Goal: Share content: Share content

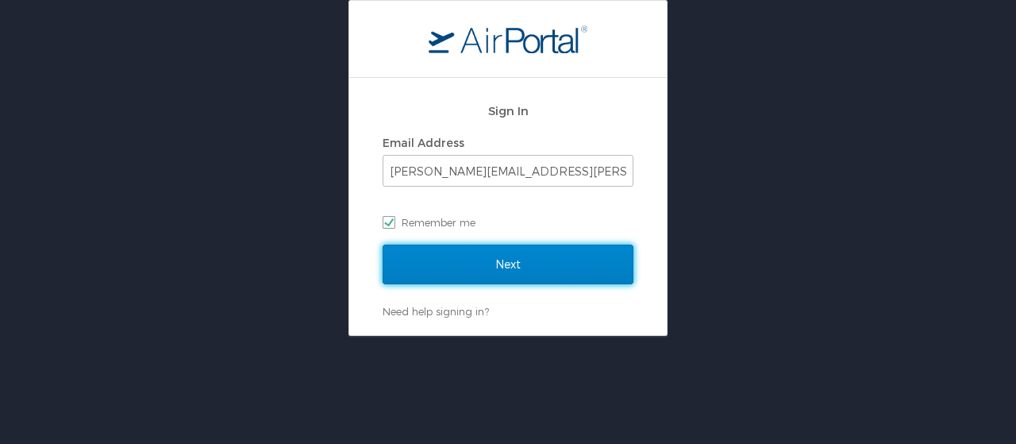
click at [438, 265] on input "Next" at bounding box center [508, 264] width 251 height 40
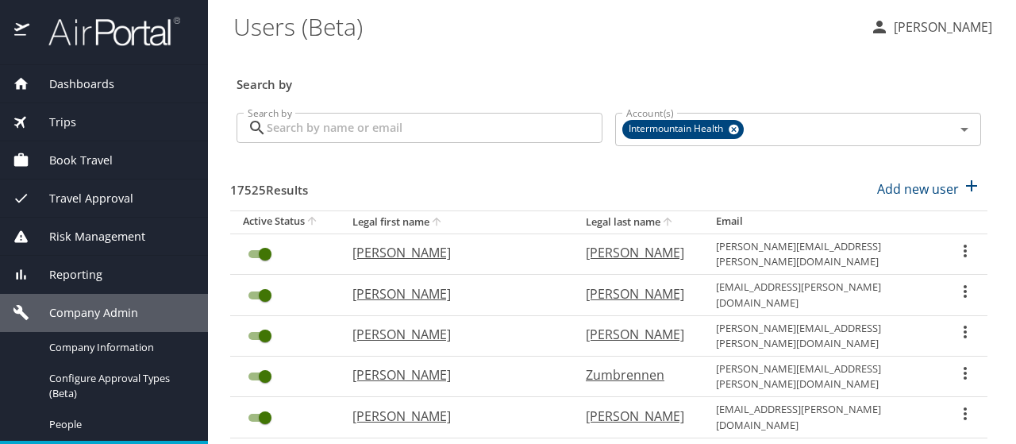
click at [305, 133] on input "Search by" at bounding box center [435, 128] width 336 height 30
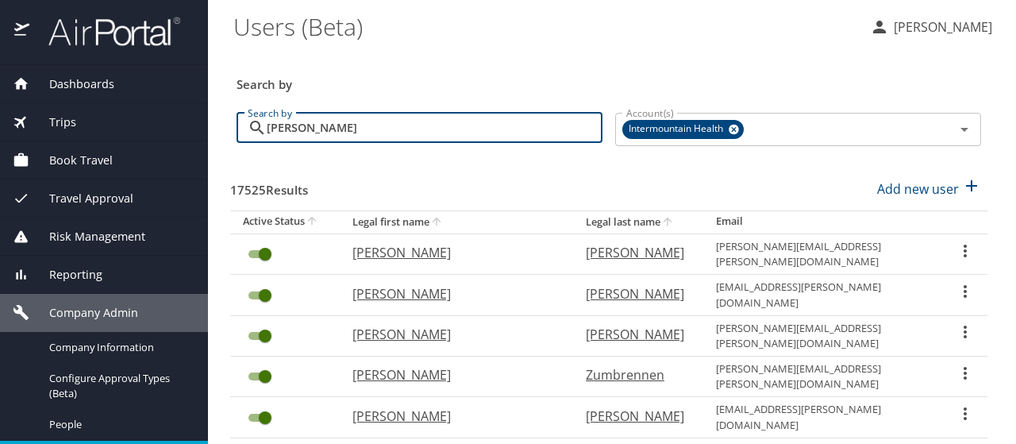
type input "loftesness"
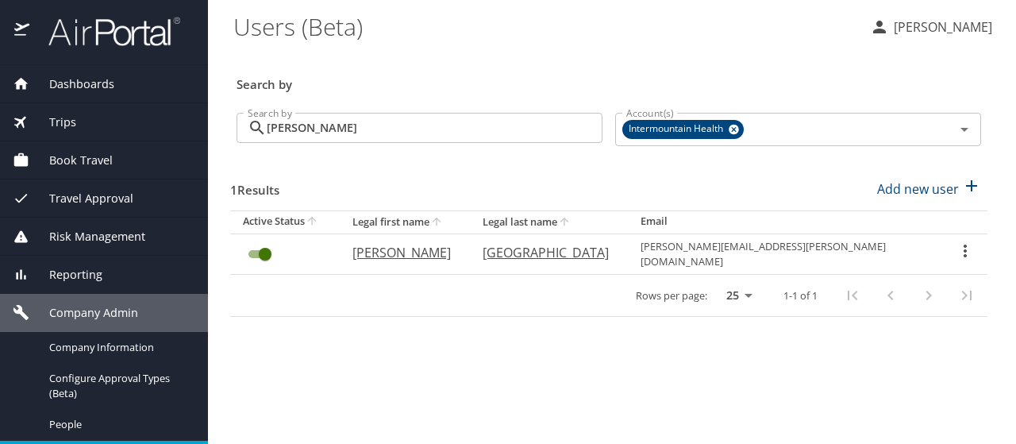
click at [964, 244] on icon "User Search Table" at bounding box center [965, 250] width 3 height 13
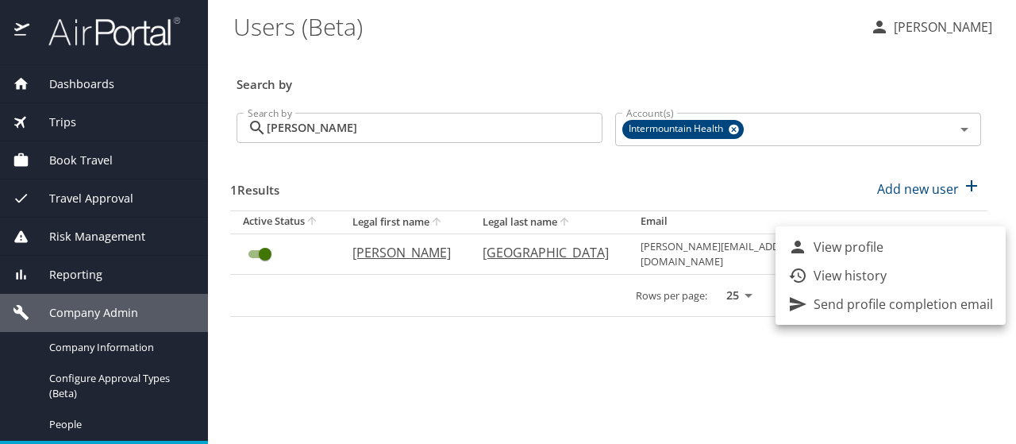
click at [957, 244] on li "View profile" at bounding box center [890, 247] width 230 height 29
select select "US"
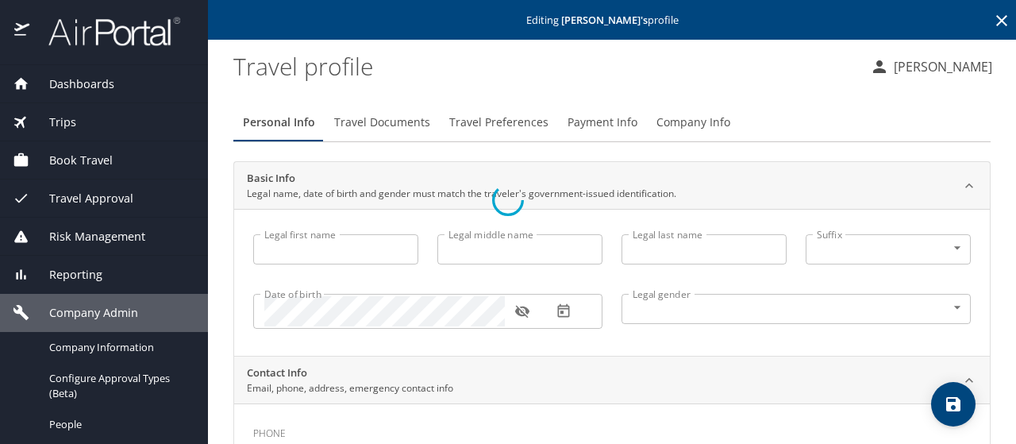
type input "Scott"
type input "Ray"
type input "Loftesness"
type input "Male"
select select "US"
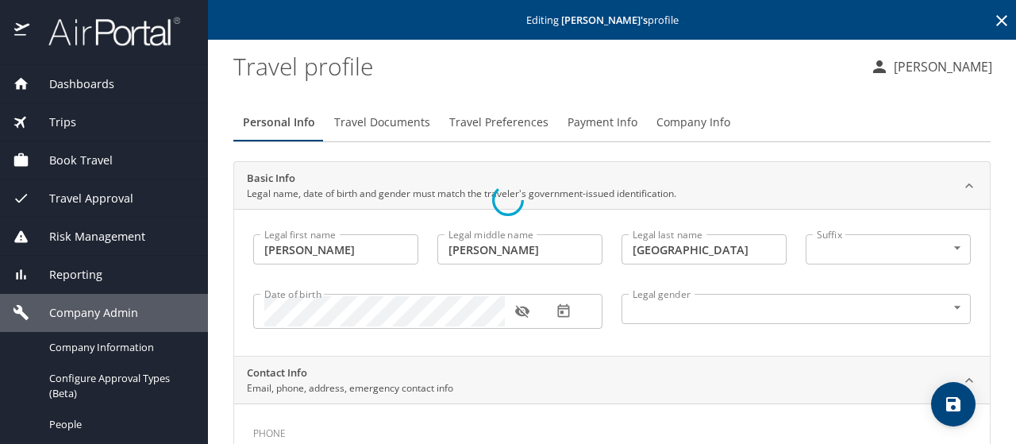
select select "US"
drag, startPoint x: 710, startPoint y: 120, endPoint x: 673, endPoint y: 134, distance: 39.2
click at [709, 120] on span "Company Info" at bounding box center [693, 123] width 74 height 20
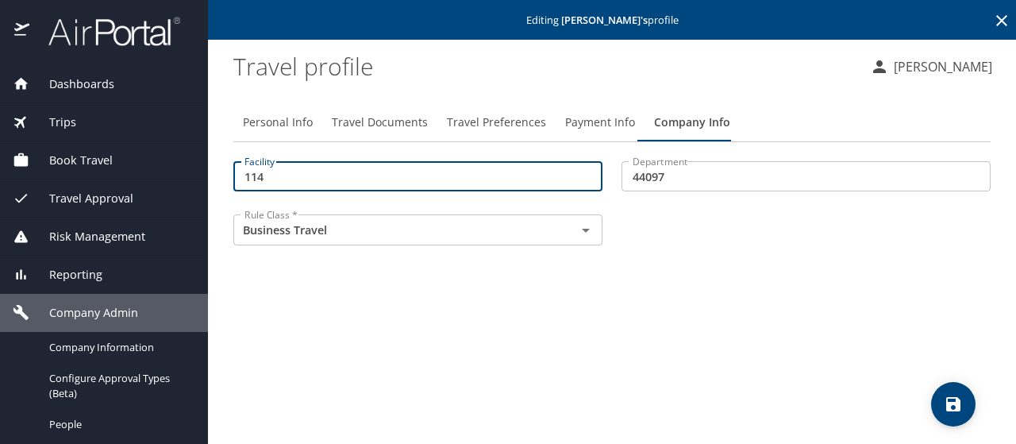
click at [283, 174] on input "114" at bounding box center [417, 176] width 369 height 30
type input "11400"
click at [957, 402] on icon "save" at bounding box center [953, 404] width 14 height 14
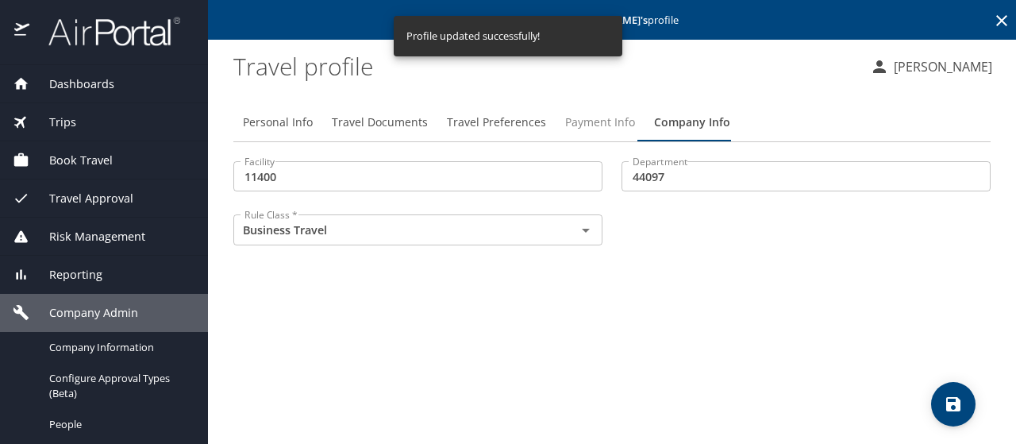
click at [580, 124] on span "Payment Info" at bounding box center [600, 123] width 70 height 20
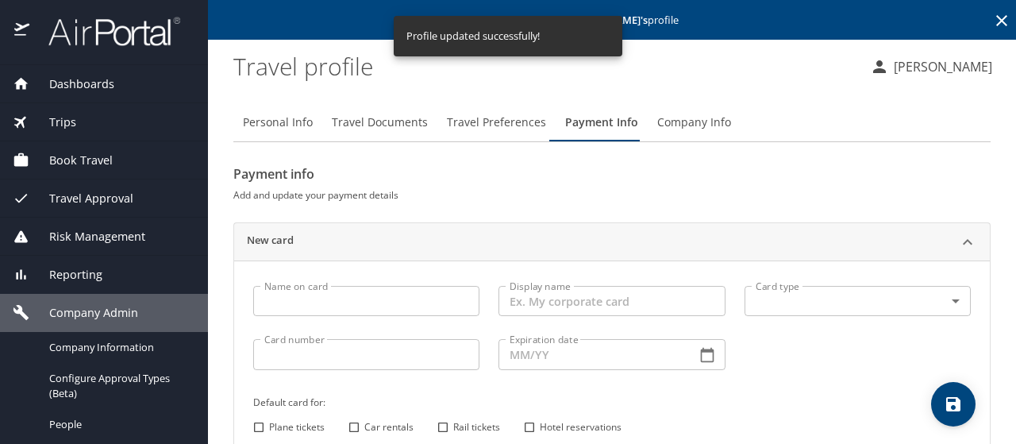
click at [992, 17] on icon at bounding box center [1001, 20] width 19 height 19
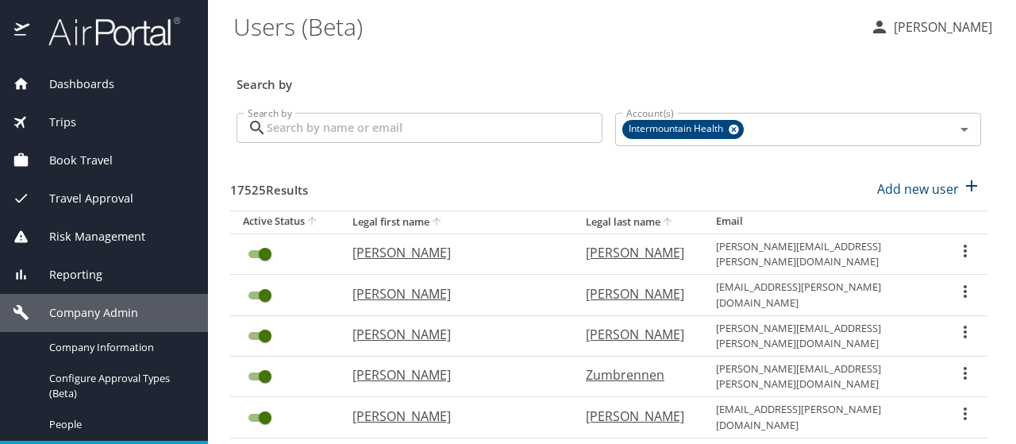
click at [140, 83] on div "Dashboards" at bounding box center [104, 83] width 183 height 17
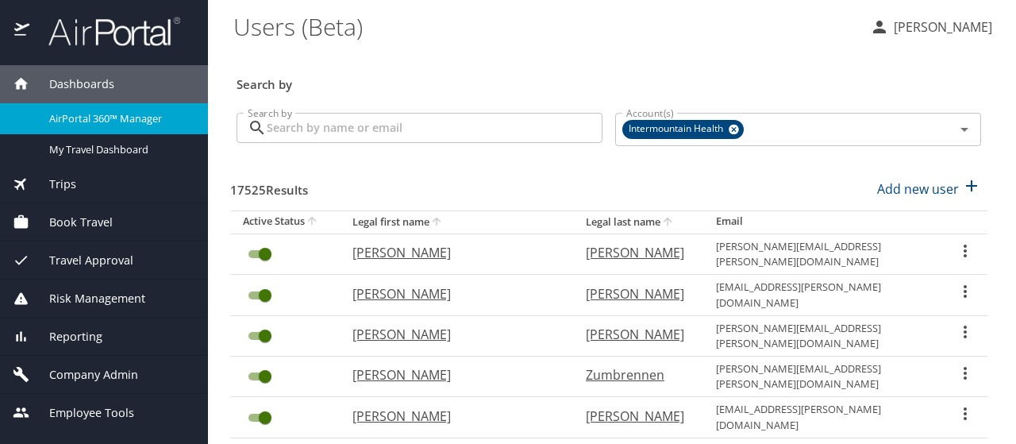
drag, startPoint x: 56, startPoint y: 182, endPoint x: 70, endPoint y: 191, distance: 16.5
click at [57, 181] on span "Trips" at bounding box center [52, 183] width 47 height 17
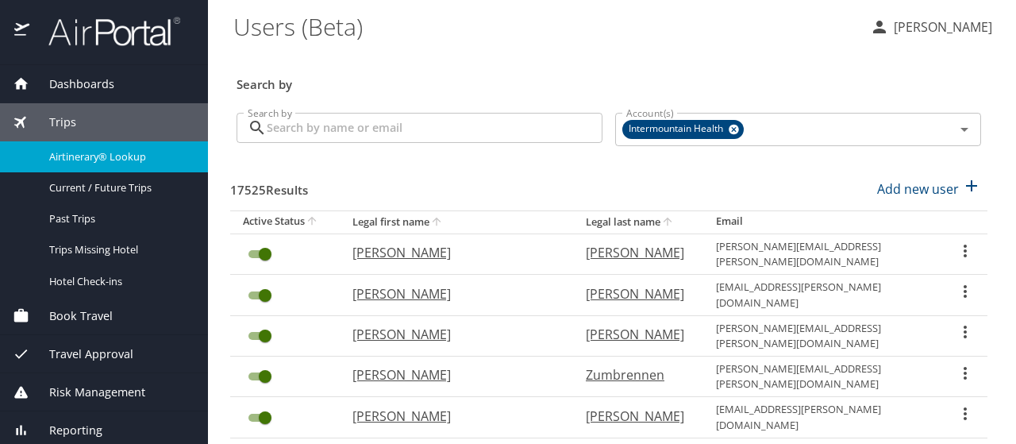
click at [70, 158] on span "Airtinerary® Lookup" at bounding box center [119, 156] width 140 height 15
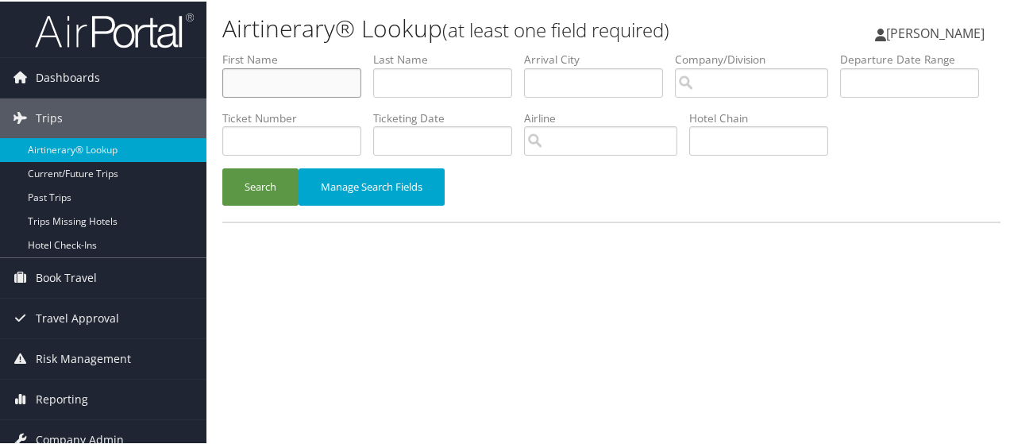
click at [255, 86] on input "text" at bounding box center [291, 81] width 139 height 29
type input "[PERSON_NAME]"
click at [277, 204] on button "Search" at bounding box center [260, 185] width 76 height 37
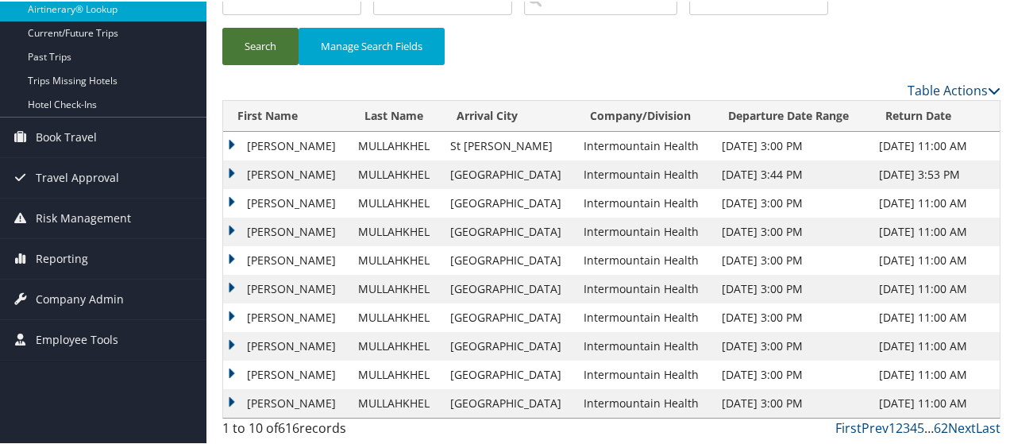
scroll to position [198, 0]
click at [232, 340] on td "BASSIR" at bounding box center [286, 344] width 127 height 29
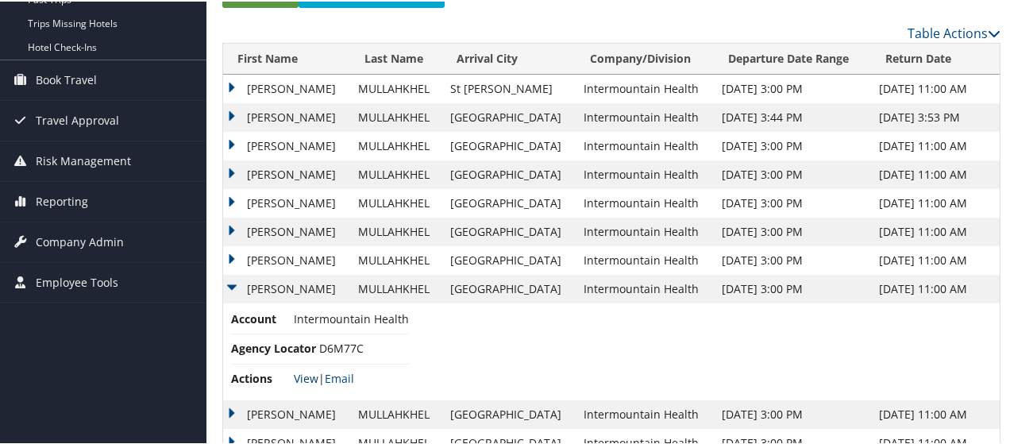
click at [306, 384] on link "View" at bounding box center [306, 376] width 25 height 15
click at [231, 302] on td "BASSIR" at bounding box center [286, 287] width 127 height 29
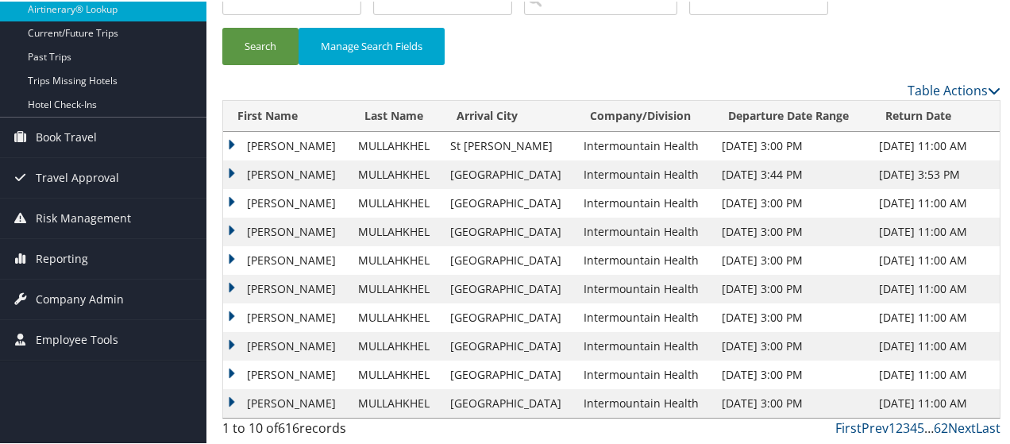
click at [227, 369] on td "BASSIR" at bounding box center [286, 373] width 127 height 29
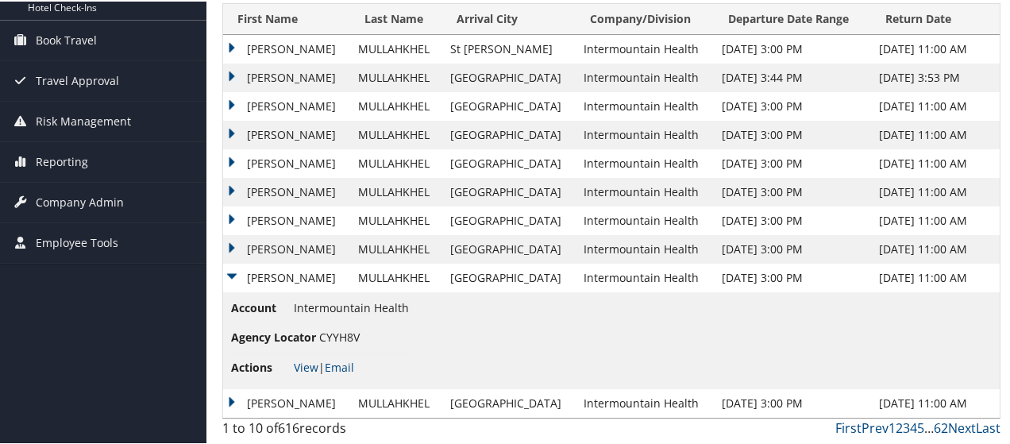
scroll to position [294, 0]
click at [304, 367] on link "View" at bounding box center [306, 365] width 25 height 15
click at [239, 276] on td "BASSIR" at bounding box center [286, 276] width 127 height 29
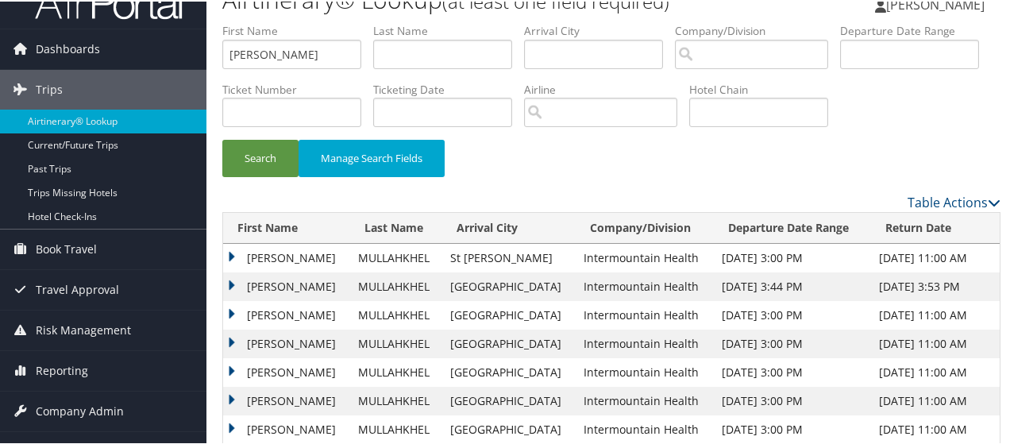
scroll to position [0, 0]
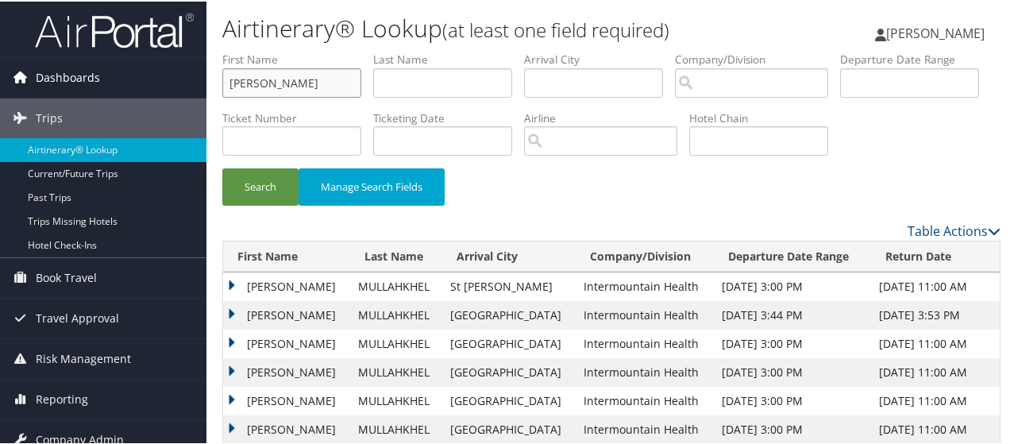
drag, startPoint x: 265, startPoint y: 85, endPoint x: 167, endPoint y: 67, distance: 100.1
click at [167, 67] on div "Dashboards AirPortal 360™ (Manager) AirPortal 360™ (Agent) My Travel Dashboard …" at bounding box center [508, 292] width 1016 height 584
click at [405, 89] on input "text" at bounding box center [442, 81] width 139 height 29
type input "r"
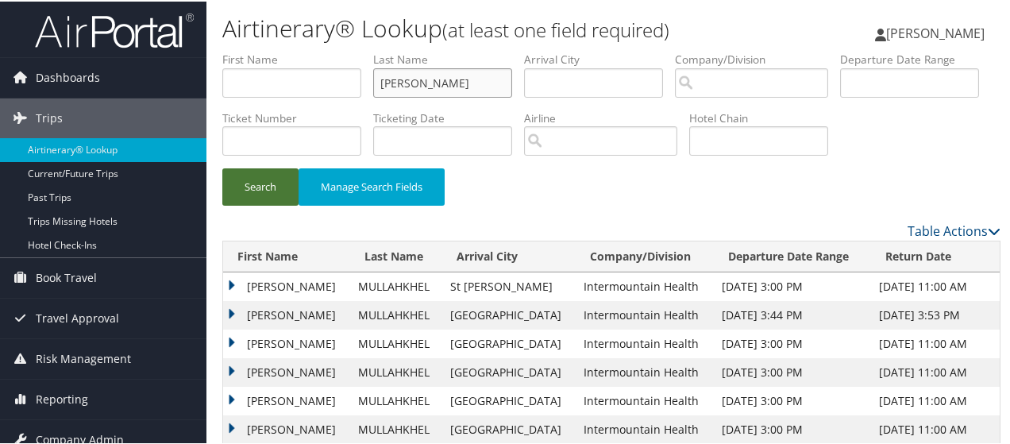
type input "thornock"
click at [245, 204] on button "Search" at bounding box center [260, 185] width 76 height 37
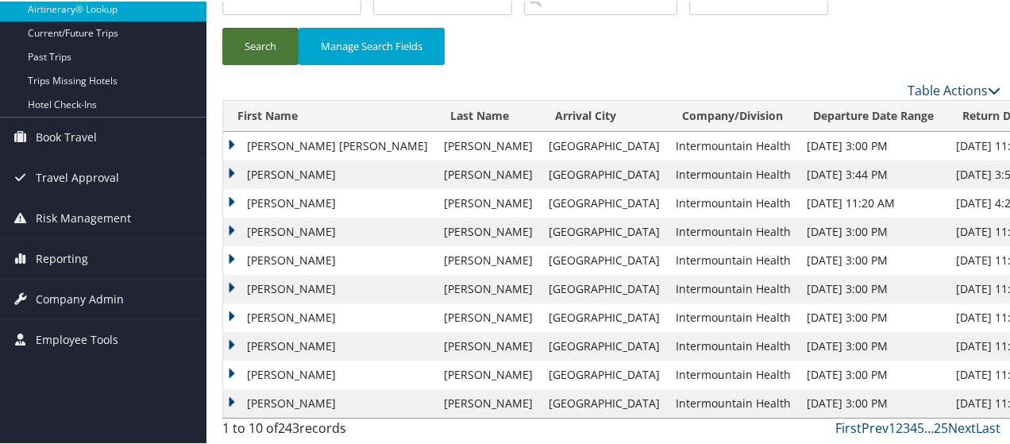
scroll to position [198, 0]
click at [227, 398] on td "COREY CURTIS" at bounding box center [329, 401] width 213 height 29
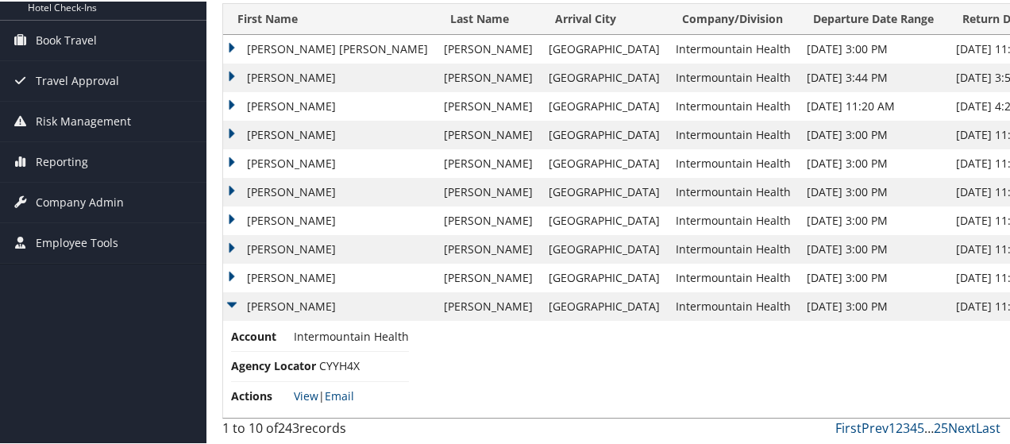
scroll to position [294, 0]
click at [345, 395] on link "Email" at bounding box center [339, 394] width 29 height 15
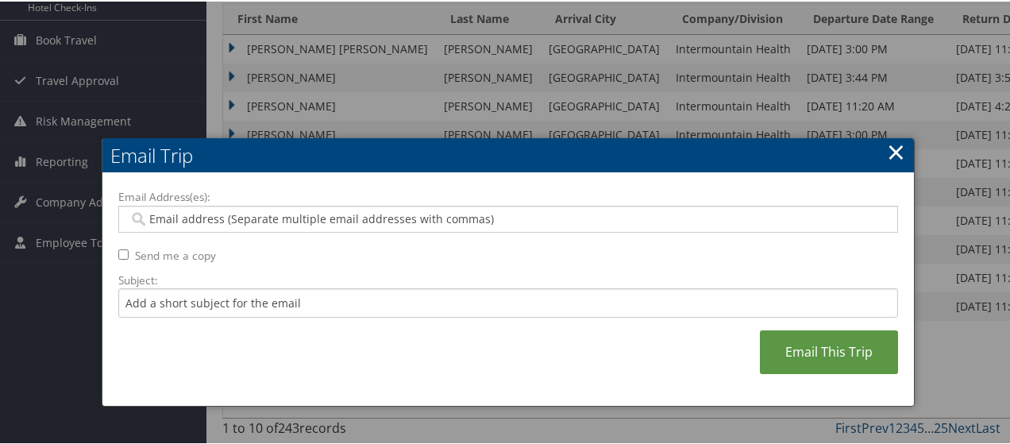
click at [148, 210] on input "Email Address(es):" at bounding box center [509, 218] width 760 height 16
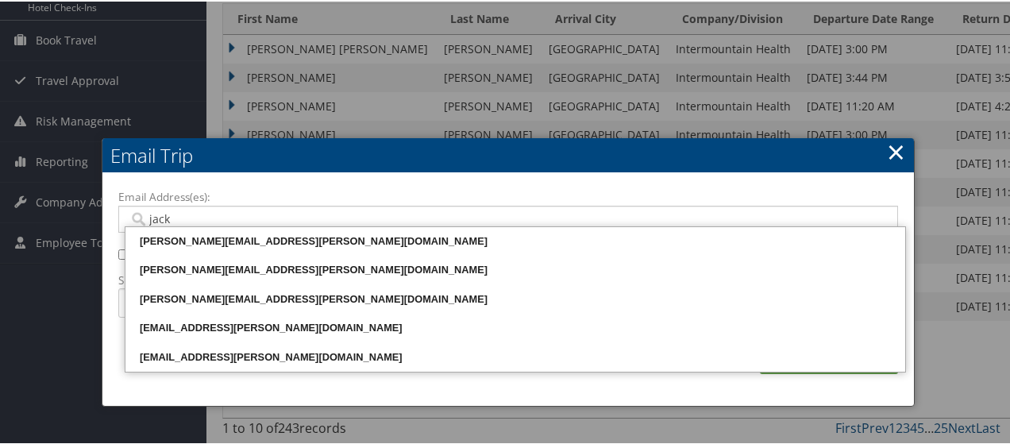
type input "[PERSON_NAME]"
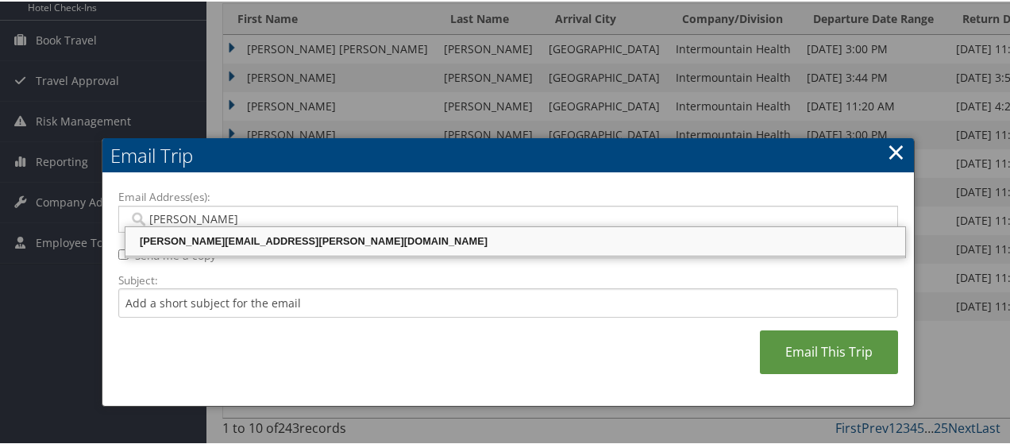
click at [192, 232] on div "[PERSON_NAME][EMAIL_ADDRESS][PERSON_NAME][DOMAIN_NAME]" at bounding box center [515, 240] width 775 height 16
type input "[PERSON_NAME][EMAIL_ADDRESS][PERSON_NAME][DOMAIN_NAME]"
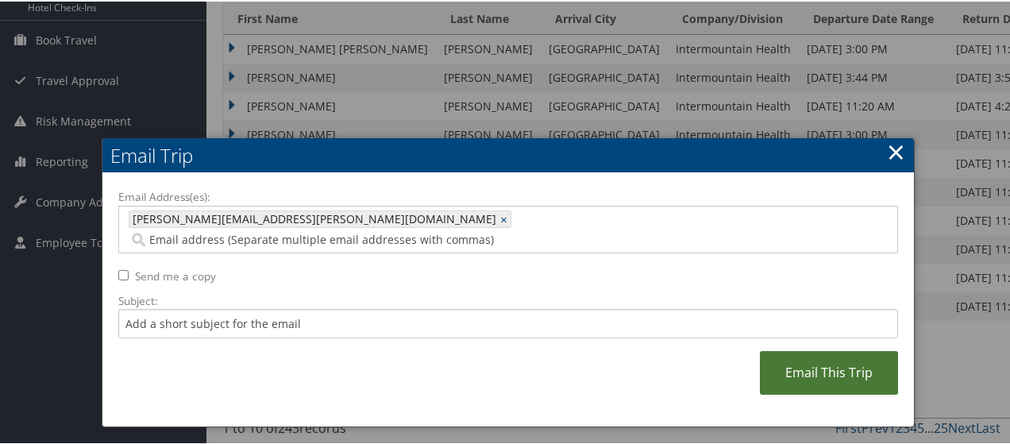
click at [853, 349] on link "Email This Trip" at bounding box center [829, 371] width 138 height 44
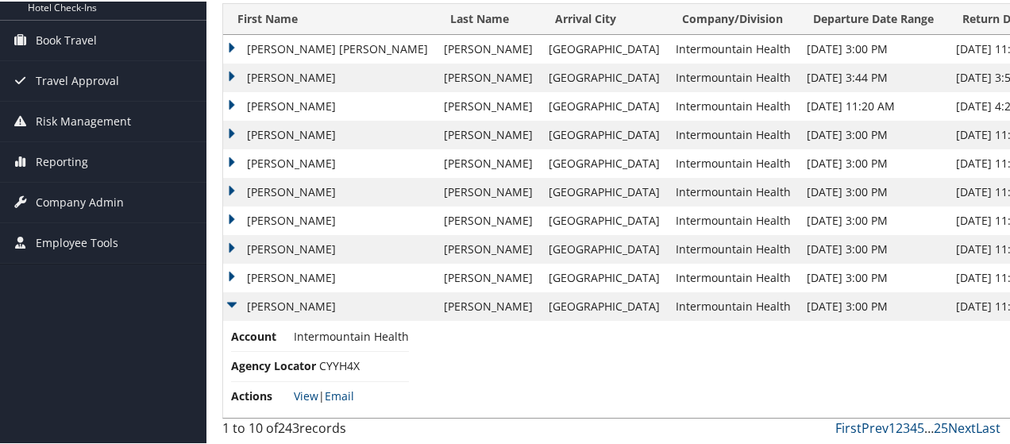
click at [233, 300] on td "COREY CURTIS" at bounding box center [329, 304] width 213 height 29
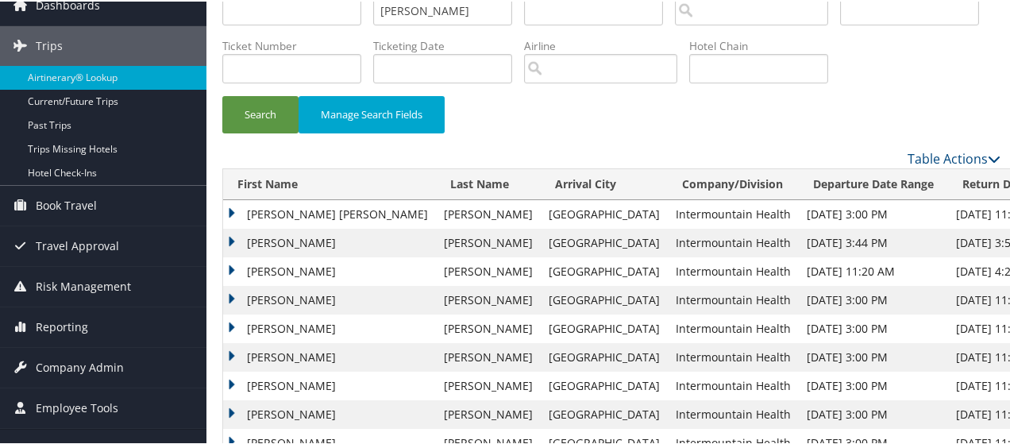
scroll to position [0, 0]
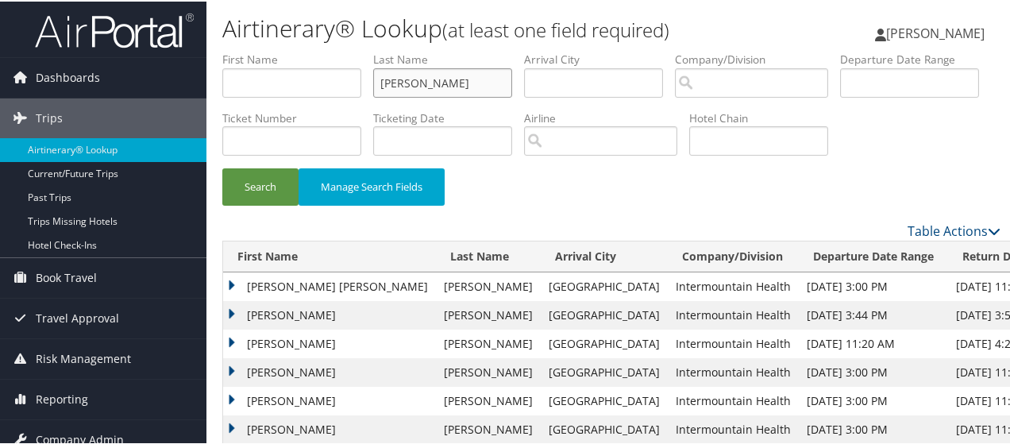
drag, startPoint x: 441, startPoint y: 77, endPoint x: 302, endPoint y: 80, distance: 139.7
click at [302, 50] on ul "First Name Last Name thornock Departure City Arrival City Company/Division Airp…" at bounding box center [611, 50] width 778 height 0
click at [361, 152] on input "text" at bounding box center [291, 139] width 139 height 29
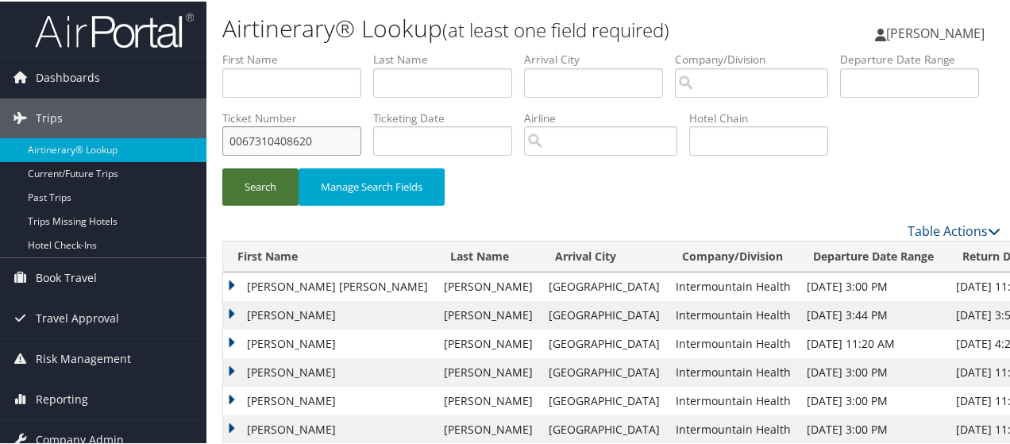
type input "0067310408620"
click at [260, 204] on button "Search" at bounding box center [260, 185] width 76 height 37
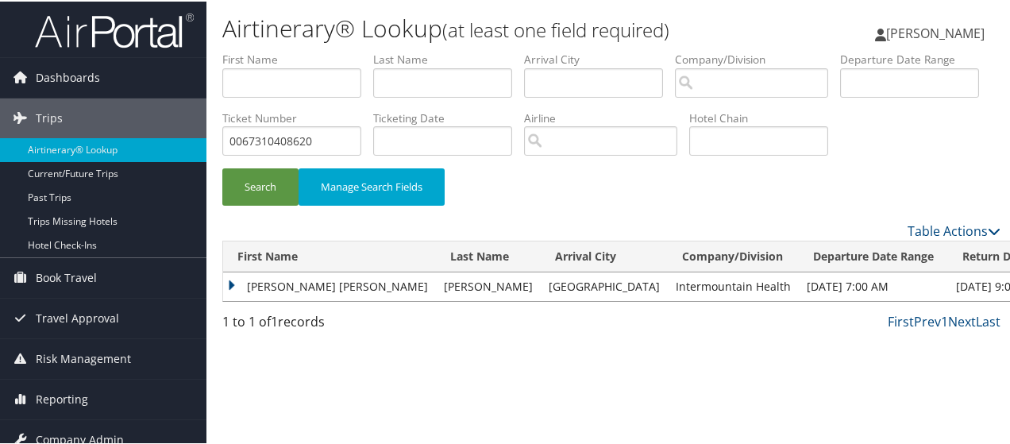
click at [235, 299] on td "BRIAN MATTHEW" at bounding box center [329, 285] width 213 height 29
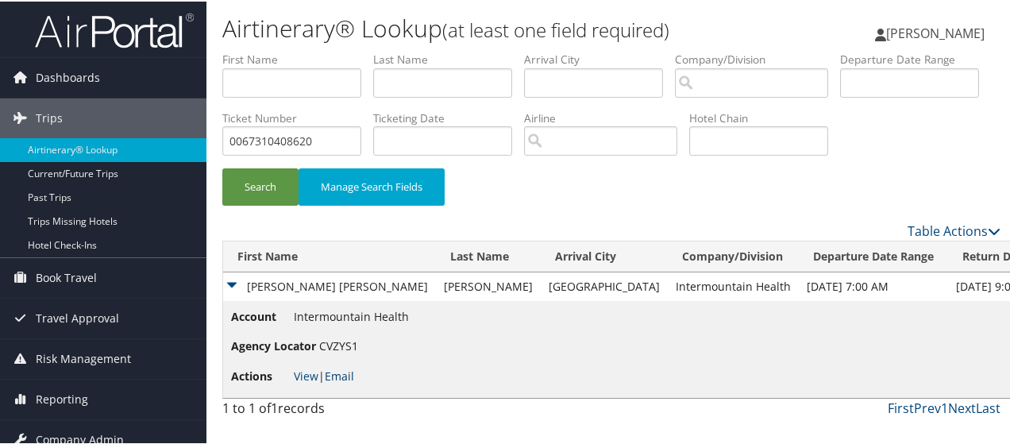
drag, startPoint x: 339, startPoint y: 428, endPoint x: 313, endPoint y: 399, distance: 38.8
click at [338, 382] on link "Email" at bounding box center [339, 374] width 29 height 15
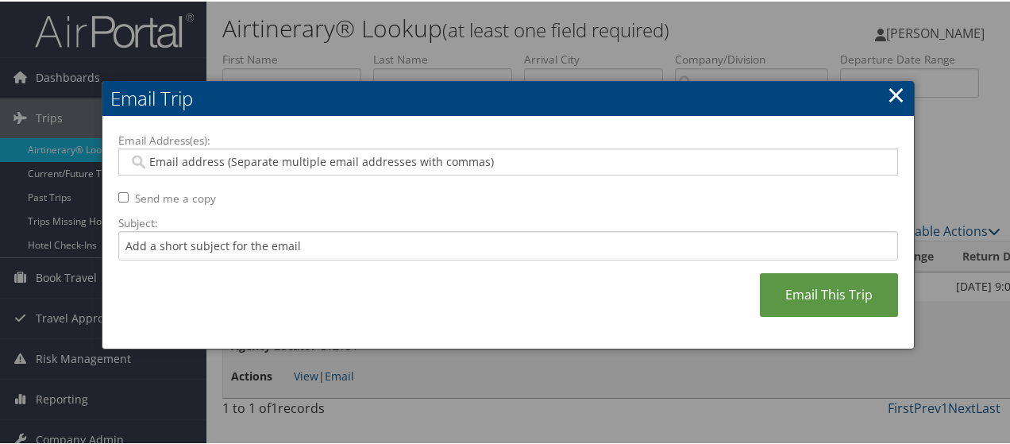
click at [176, 160] on input "Email Address(es):" at bounding box center [509, 160] width 760 height 16
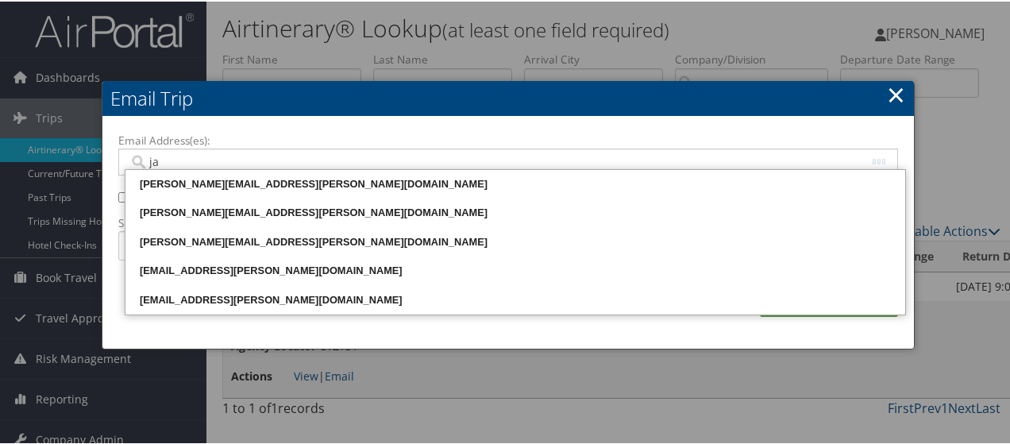
type input "jac"
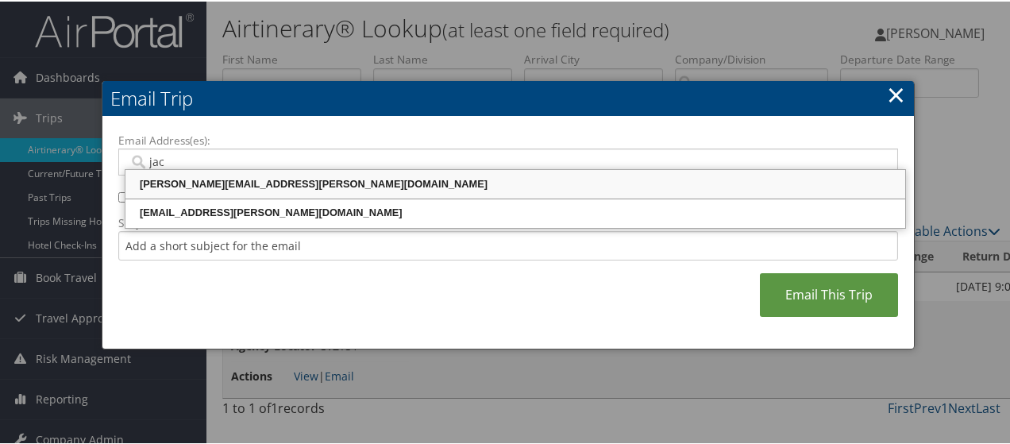
click at [181, 180] on div "[PERSON_NAME][EMAIL_ADDRESS][PERSON_NAME][DOMAIN_NAME]" at bounding box center [515, 183] width 775 height 16
type input "[PERSON_NAME][EMAIL_ADDRESS][PERSON_NAME][DOMAIN_NAME]"
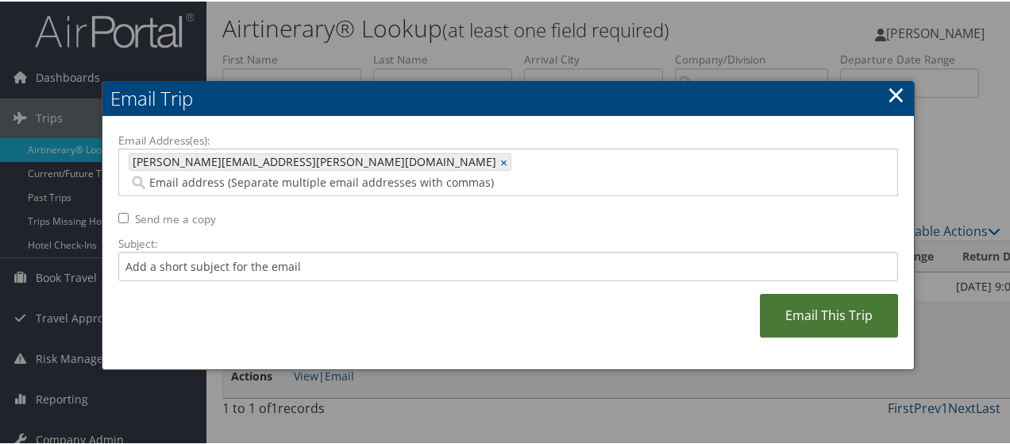
click at [798, 294] on link "Email This Trip" at bounding box center [829, 314] width 138 height 44
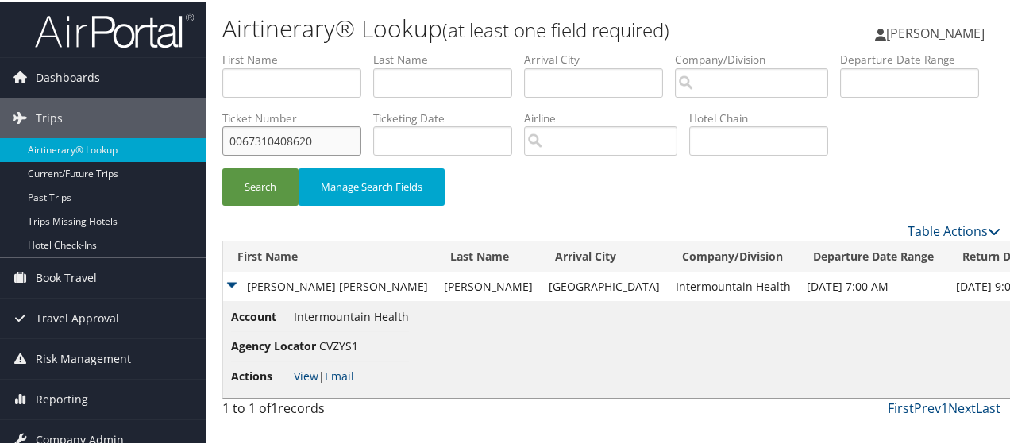
click at [361, 140] on input "0067310408620" at bounding box center [291, 139] width 139 height 29
type input "0067309961805"
click at [268, 204] on button "Search" at bounding box center [260, 185] width 76 height 37
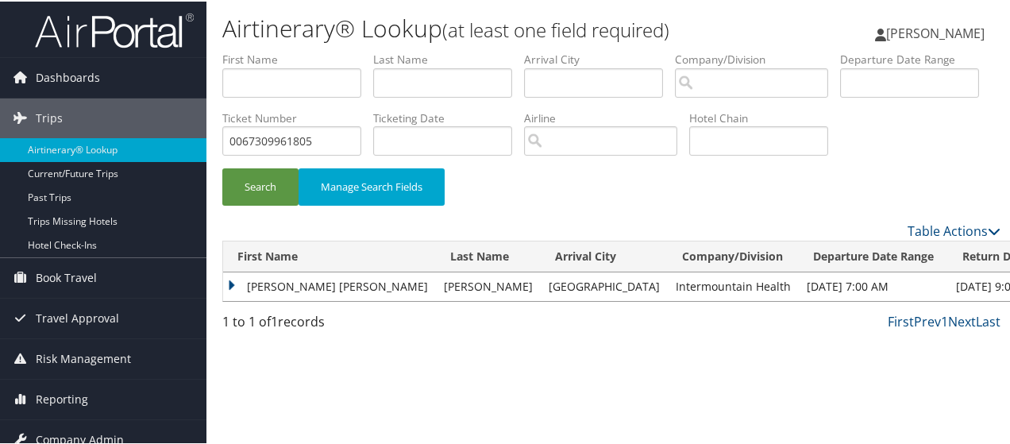
click at [229, 299] on td "BRIAN MATTHEW" at bounding box center [329, 285] width 213 height 29
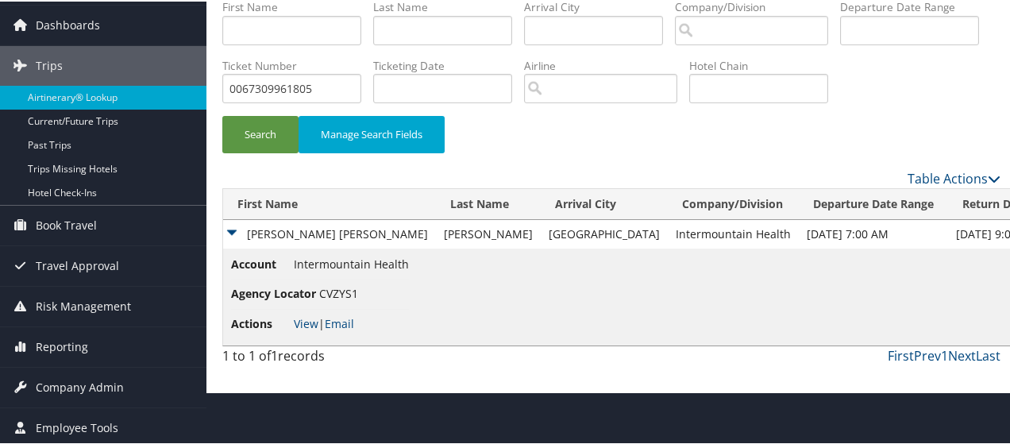
scroll to position [52, 0]
click at [341, 329] on link "Email" at bounding box center [339, 321] width 29 height 15
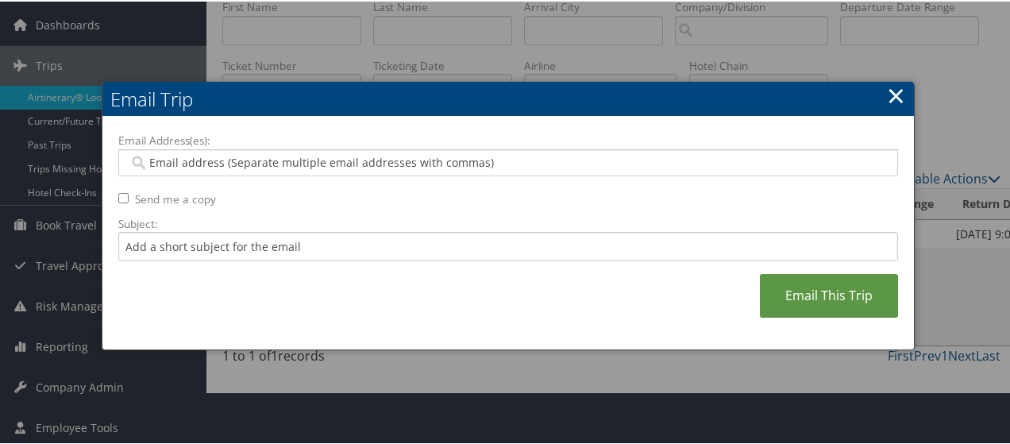
click at [152, 161] on input "Email Address(es):" at bounding box center [509, 161] width 760 height 16
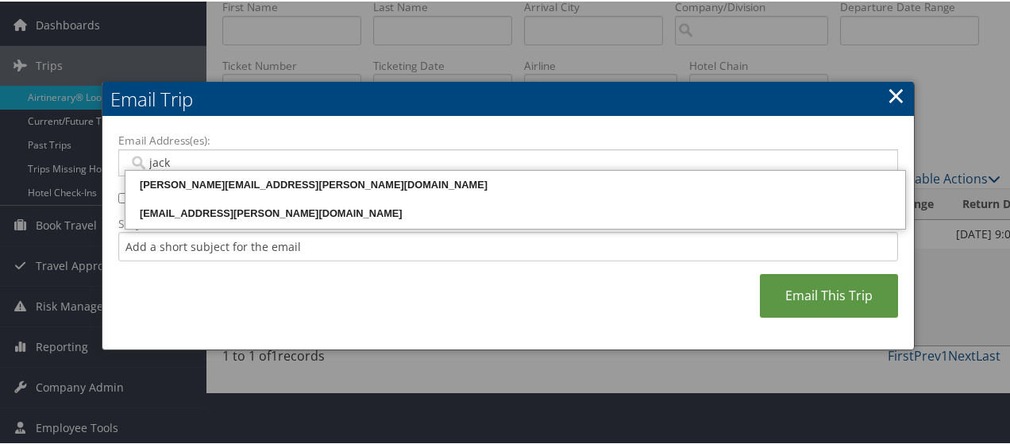
type input "[PERSON_NAME]"
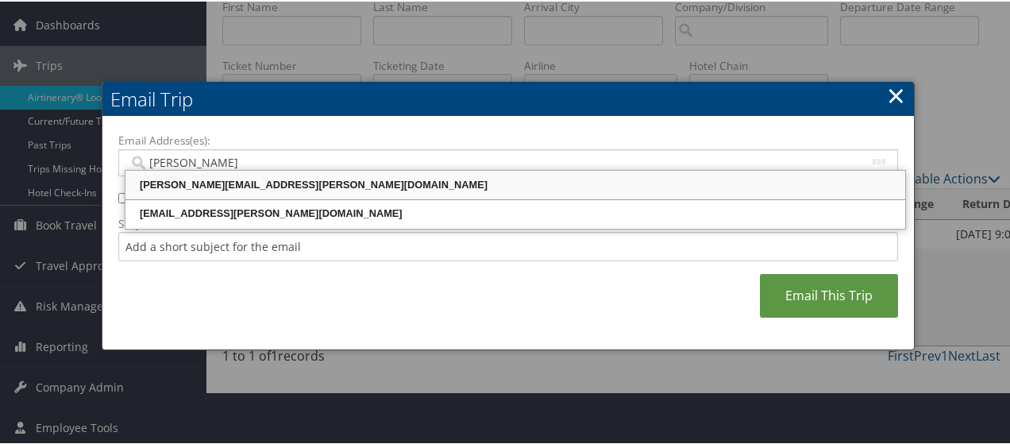
type input "[PERSON_NAME][EMAIL_ADDRESS][PERSON_NAME][DOMAIN_NAME]"
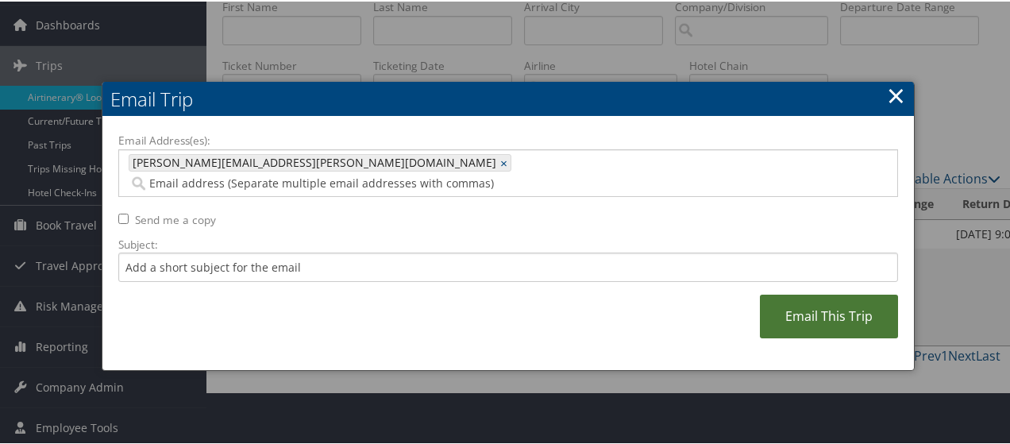
click at [778, 298] on link "Email This Trip" at bounding box center [829, 315] width 138 height 44
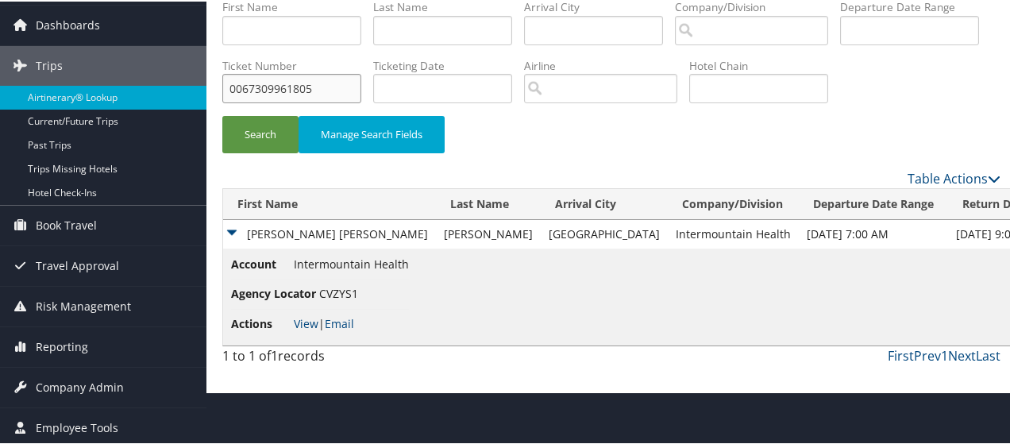
drag, startPoint x: 489, startPoint y: 93, endPoint x: 218, endPoint y: 90, distance: 270.7
click at [222, 90] on form "First Name Last Name Departure City Arrival City Company/Division Airport/City …" at bounding box center [611, 83] width 778 height 170
click at [234, 247] on td "BRIAN MATTHEW" at bounding box center [329, 232] width 213 height 29
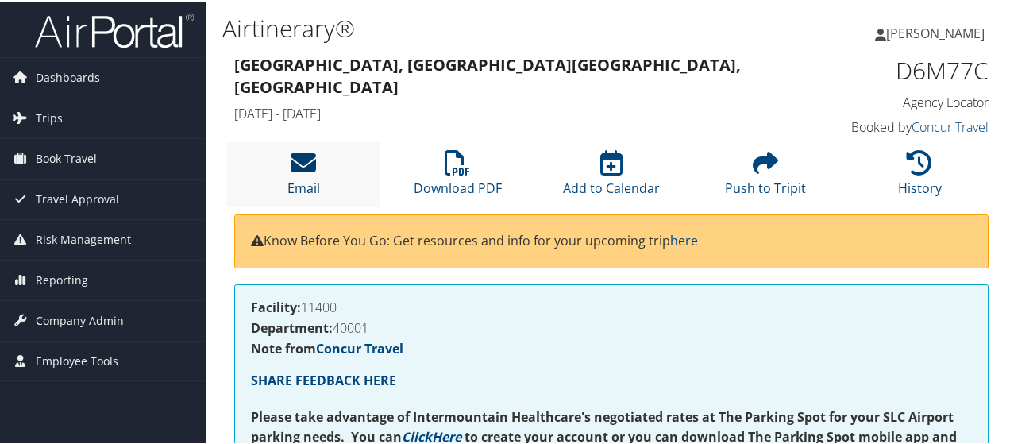
click at [297, 165] on icon at bounding box center [302, 160] width 25 height 25
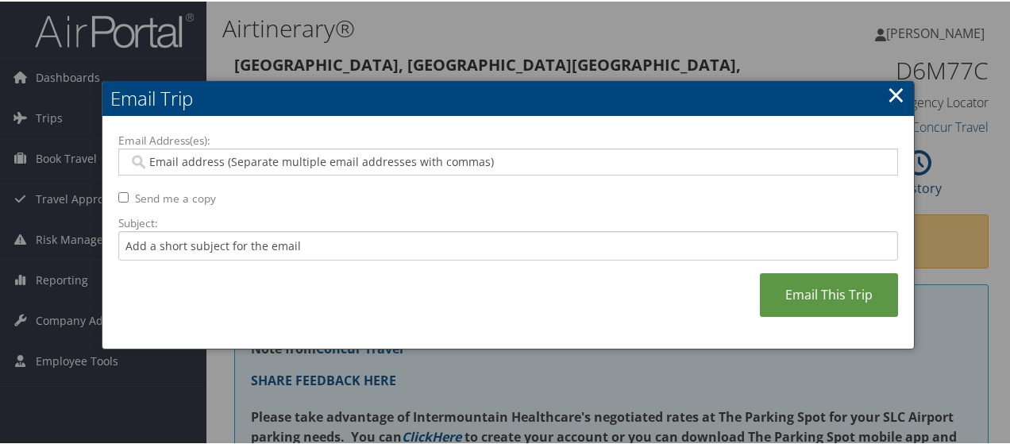
click at [171, 159] on input "Email Address(es):" at bounding box center [509, 160] width 760 height 16
type input "[PERSON_NAME]"
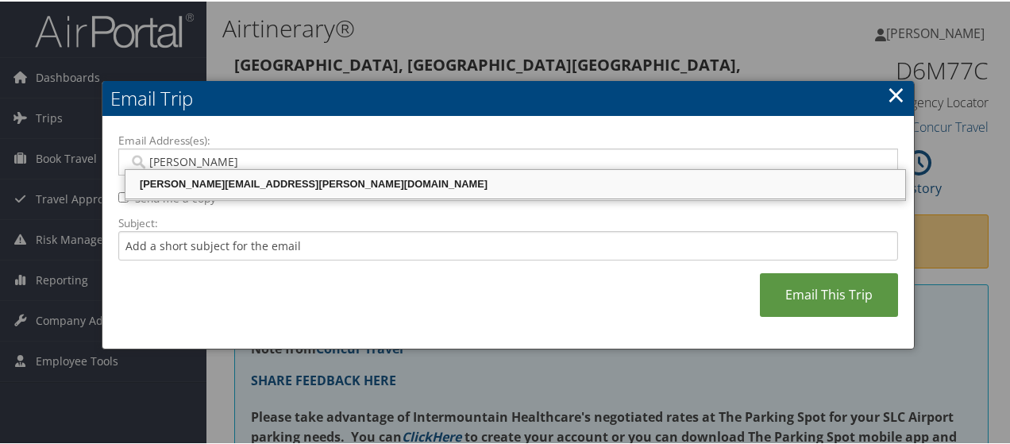
click at [177, 183] on div "[PERSON_NAME][EMAIL_ADDRESS][PERSON_NAME][DOMAIN_NAME]" at bounding box center [515, 183] width 775 height 16
type input "[PERSON_NAME][EMAIL_ADDRESS][PERSON_NAME][DOMAIN_NAME]"
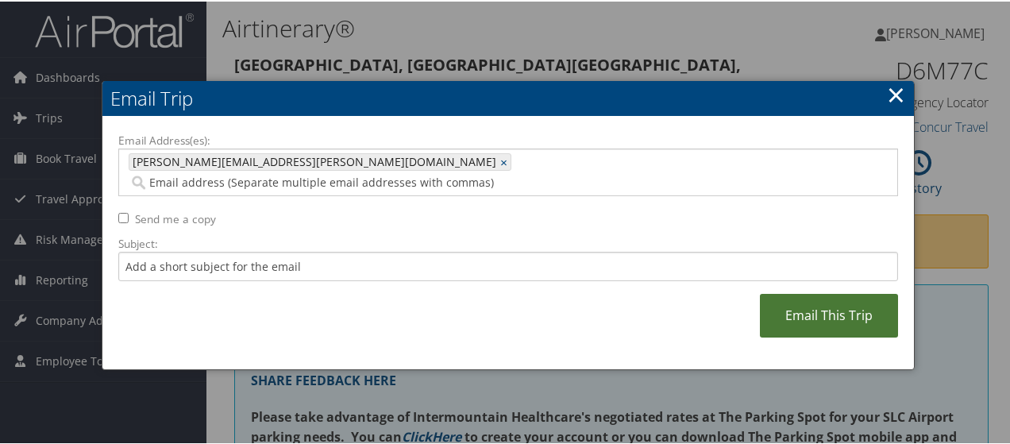
click at [779, 298] on link "Email This Trip" at bounding box center [829, 314] width 138 height 44
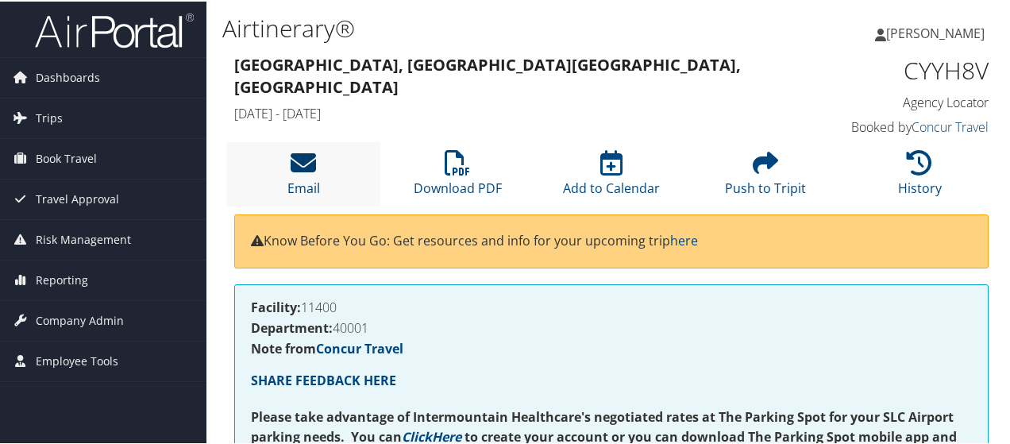
click at [308, 171] on icon at bounding box center [302, 160] width 25 height 25
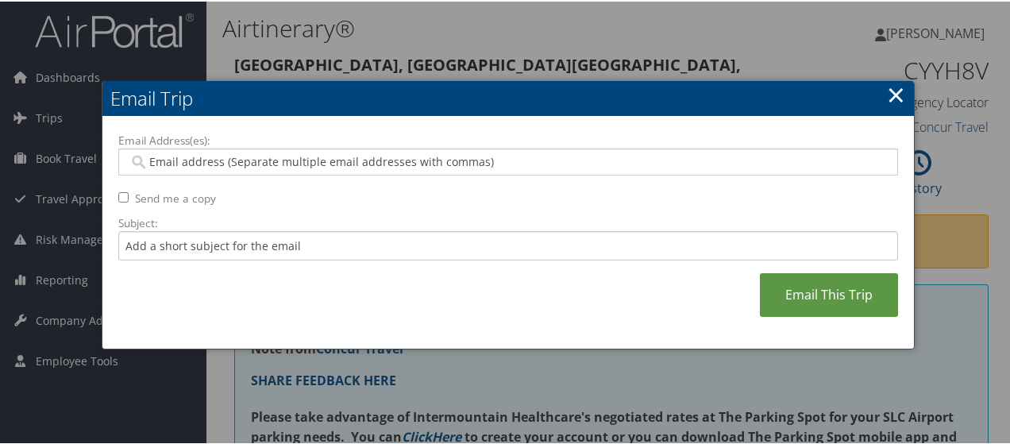
click at [216, 156] on input "Email Address(es):" at bounding box center [509, 160] width 760 height 16
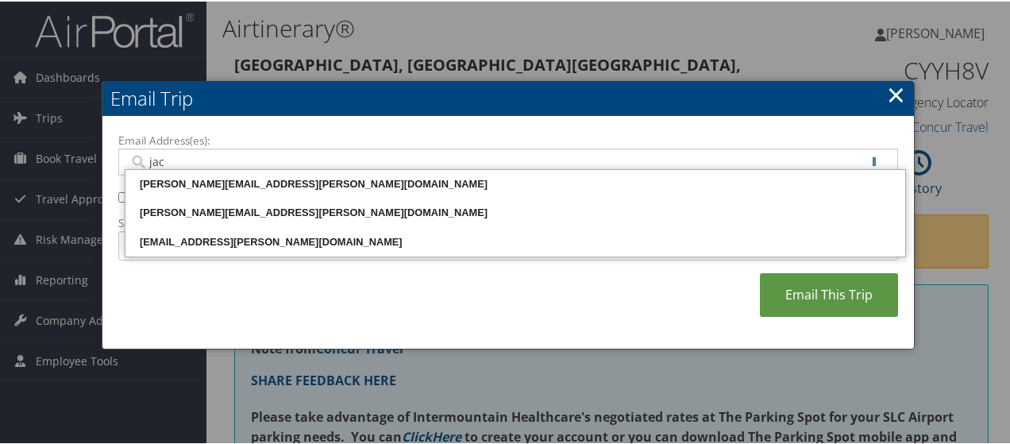
type input "jack"
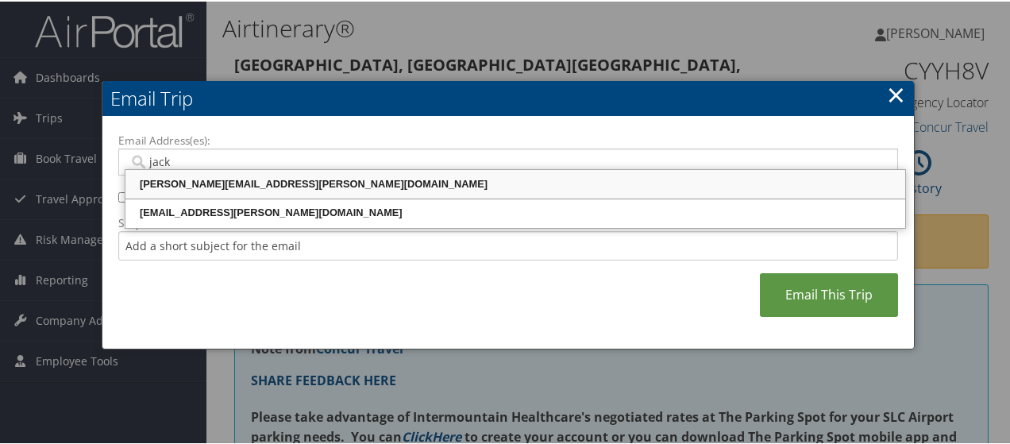
click at [224, 183] on div "[PERSON_NAME][EMAIL_ADDRESS][PERSON_NAME][DOMAIN_NAME]" at bounding box center [515, 183] width 775 height 16
type input "[PERSON_NAME][EMAIL_ADDRESS][PERSON_NAME][DOMAIN_NAME]"
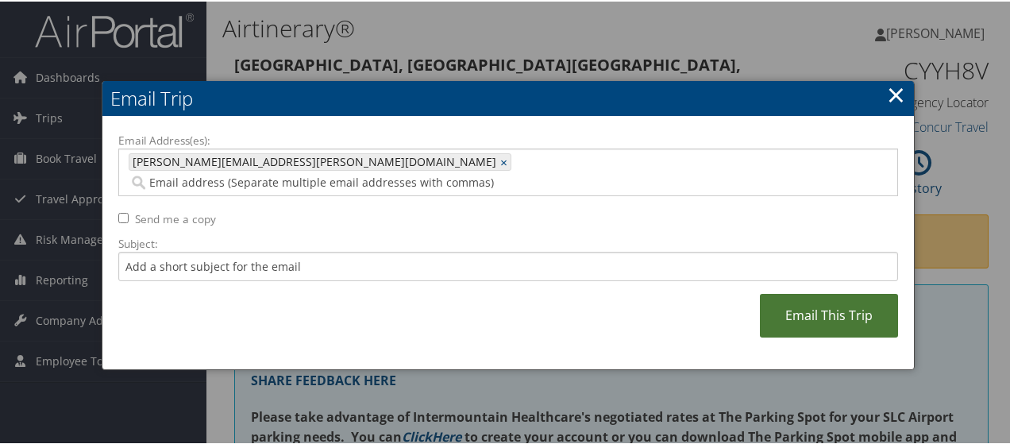
click at [775, 298] on link "Email This Trip" at bounding box center [829, 314] width 138 height 44
